Goal: Information Seeking & Learning: Learn about a topic

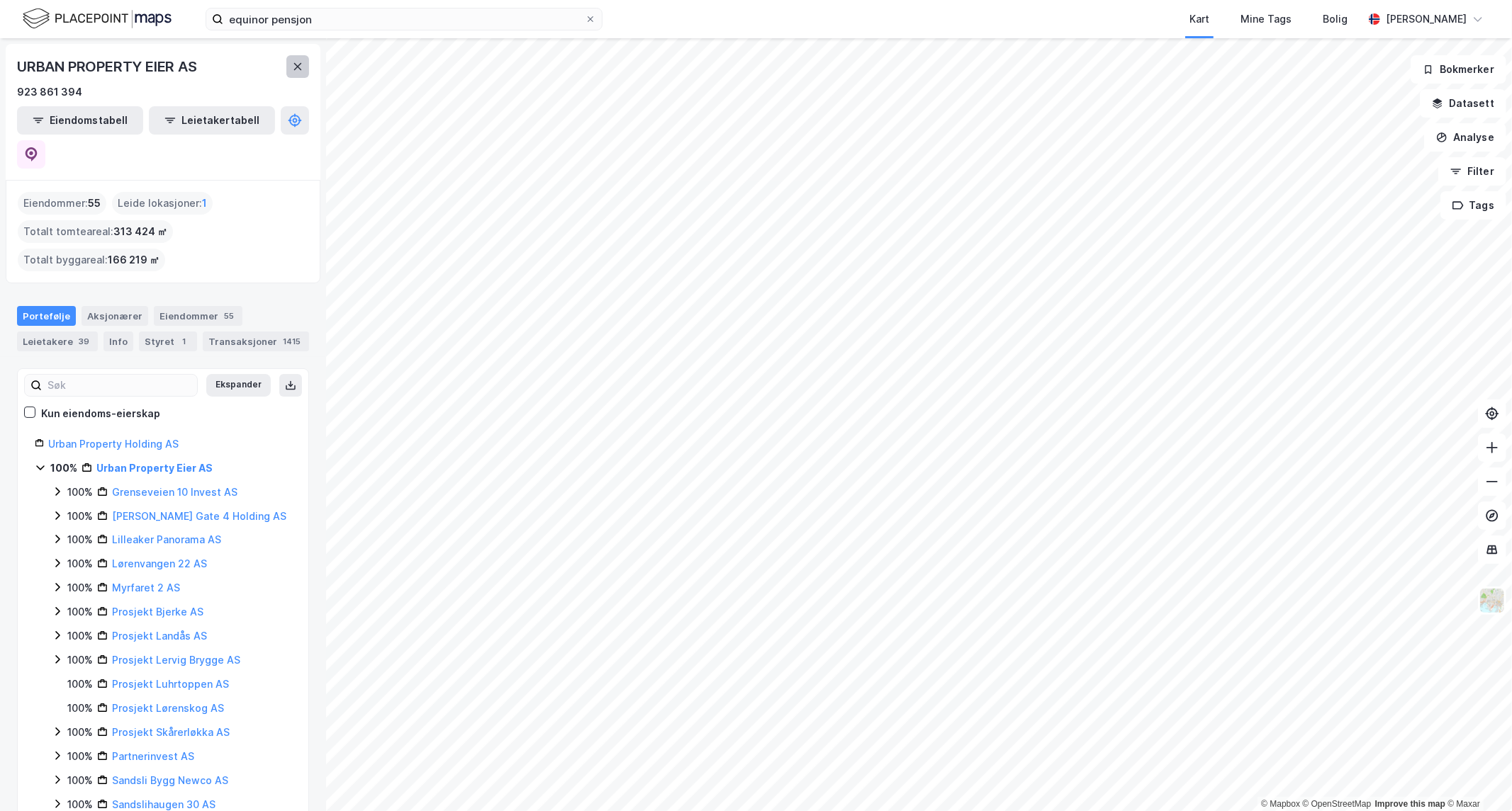
click at [299, 70] on icon at bounding box center [298, 66] width 12 height 12
